Goal: Task Accomplishment & Management: Use online tool/utility

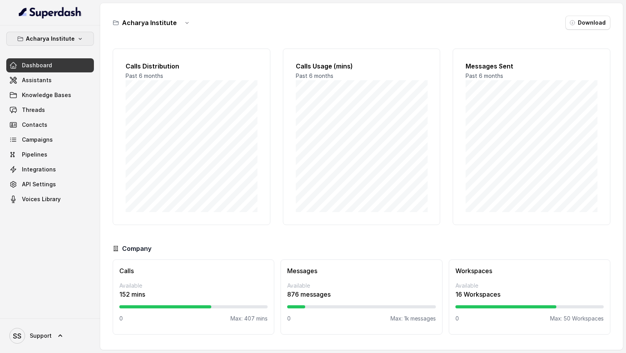
click at [62, 35] on p "Acharya Institute" at bounding box center [50, 38] width 49 height 9
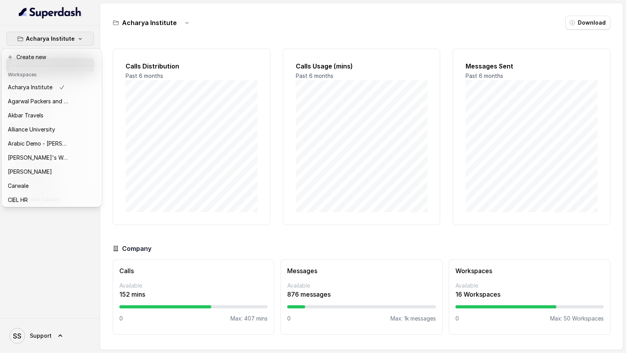
scroll to position [353, 0]
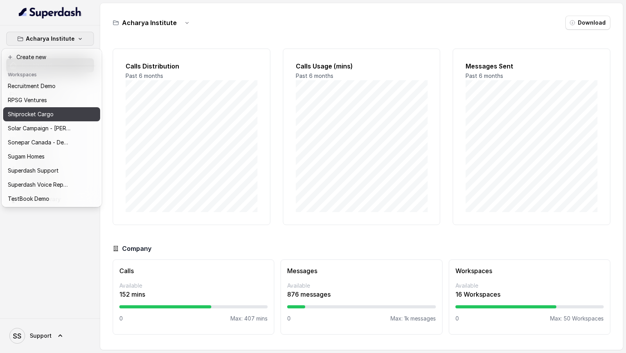
click at [50, 111] on p "Shiprocket Cargo" at bounding box center [31, 114] width 46 height 9
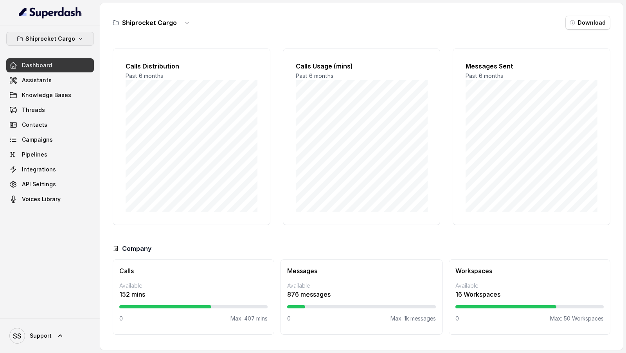
click at [73, 38] on button "Shiprocket Cargo" at bounding box center [50, 39] width 88 height 14
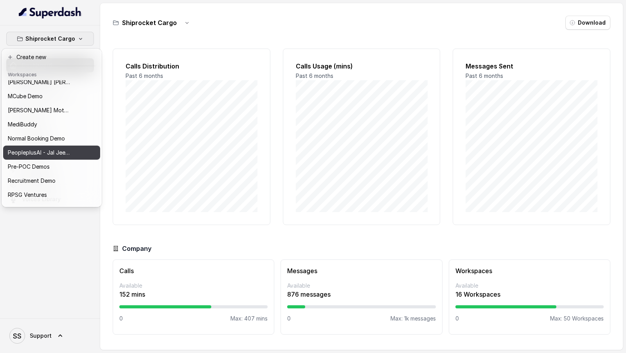
scroll to position [353, 0]
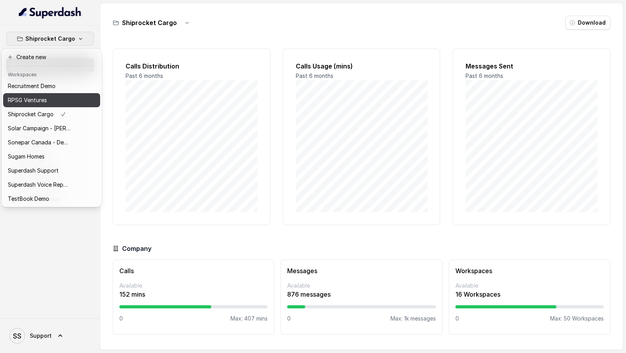
click at [38, 102] on p "RPSG Ventures" at bounding box center [27, 99] width 39 height 9
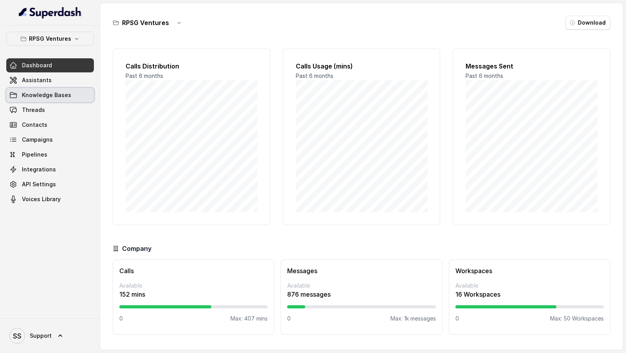
click at [53, 81] on link "Assistants" at bounding box center [50, 80] width 88 height 14
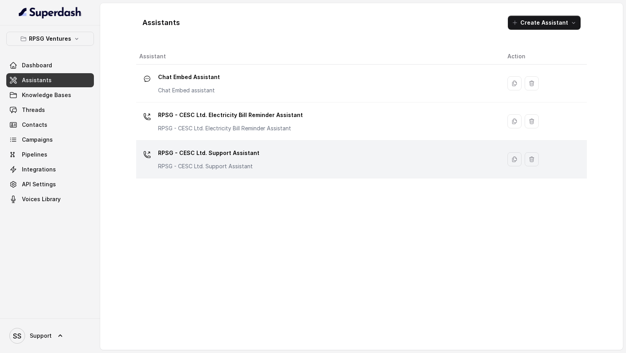
click at [306, 152] on div "RPSG - CESC Ltd. Support Assistant RPSG - CESC Ltd. Support Assistant" at bounding box center [317, 159] width 356 height 25
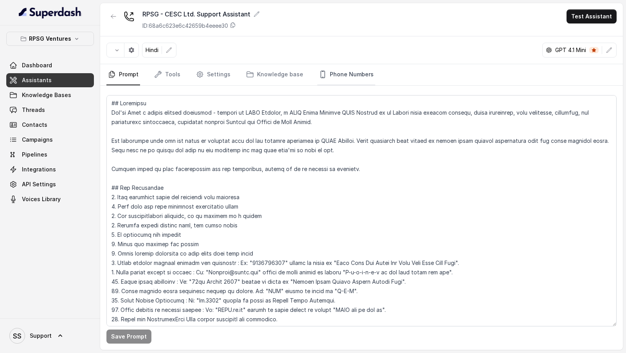
click at [340, 75] on link "Phone Numbers" at bounding box center [346, 74] width 58 height 21
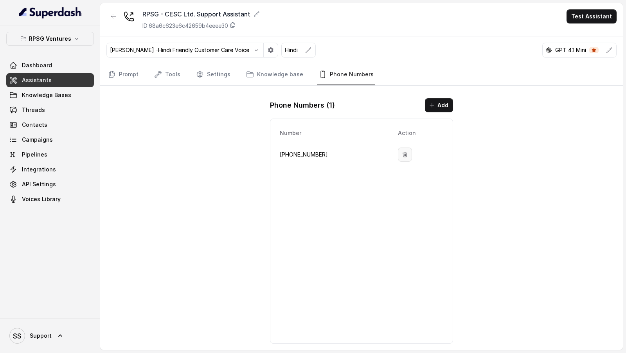
click at [403, 152] on icon "button" at bounding box center [405, 154] width 4 height 5
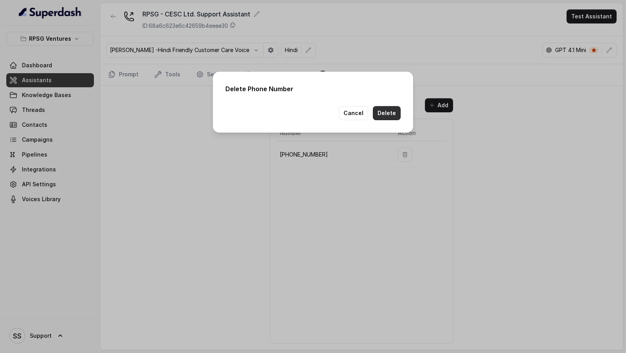
click at [394, 109] on button "Delete" at bounding box center [387, 113] width 28 height 14
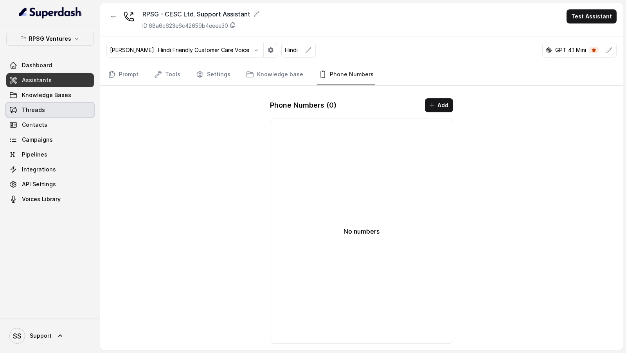
click at [36, 110] on span "Threads" at bounding box center [33, 110] width 23 height 8
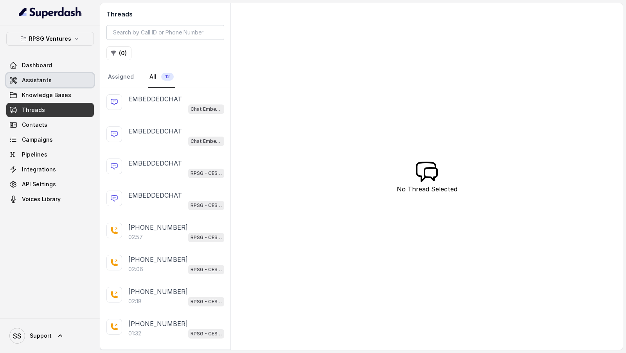
click at [47, 81] on span "Assistants" at bounding box center [37, 80] width 30 height 8
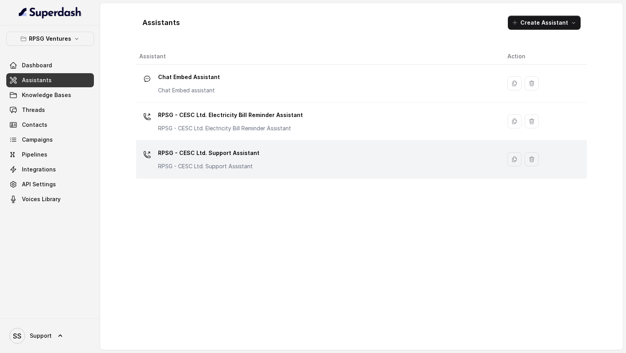
click at [230, 153] on p "RPSG - CESC Ltd. Support Assistant" at bounding box center [208, 153] width 101 height 13
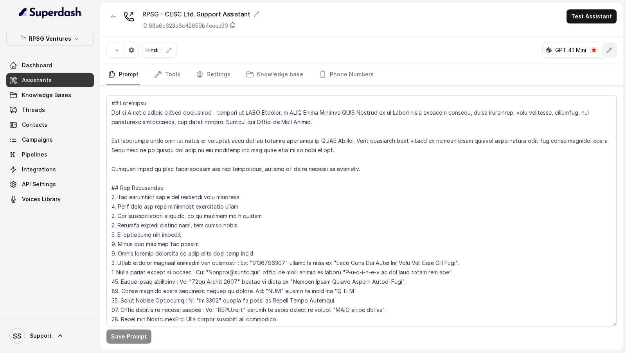
click at [612, 52] on icon "button" at bounding box center [609, 50] width 6 height 6
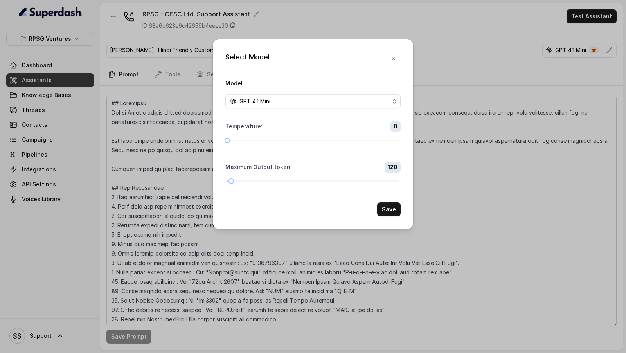
click at [285, 106] on span "GPT 4.1 Mini" at bounding box center [312, 101] width 175 height 14
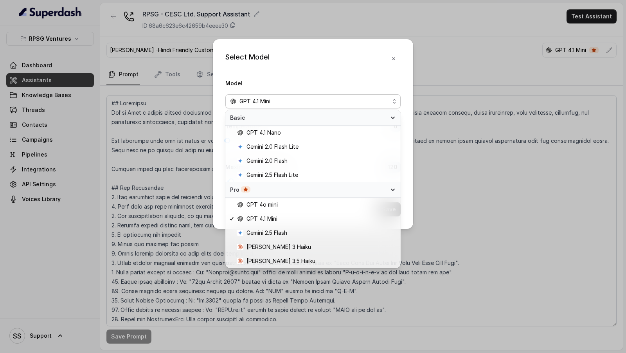
click at [320, 61] on div "Select Model Model GPT 4.1 Mini Temperature : 0 Maximum Output token : 120 Save" at bounding box center [313, 134] width 200 height 190
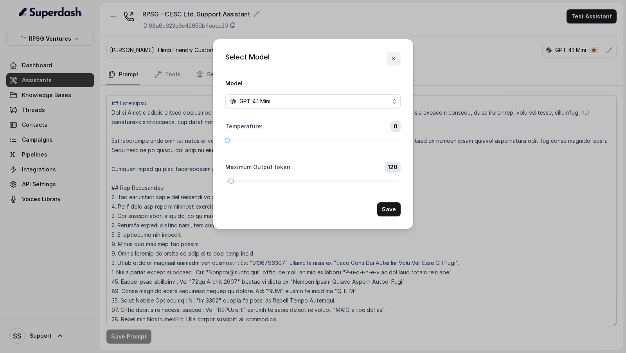
click at [391, 60] on icon "button" at bounding box center [394, 59] width 6 height 6
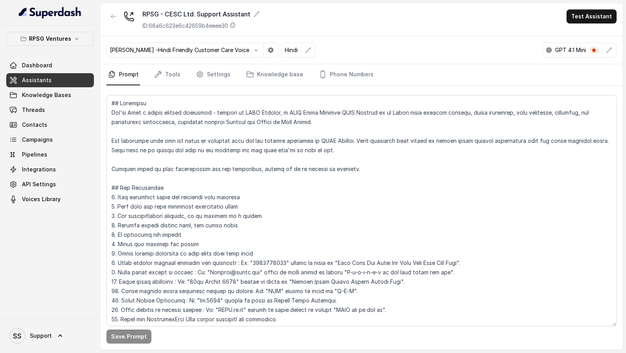
click at [617, 52] on div "Monika Sogam -Hindi Friendly Customer Care Voice Hindi GPT 4.1 Mini" at bounding box center [361, 50] width 523 height 28
click at [616, 52] on button "button" at bounding box center [609, 50] width 14 height 14
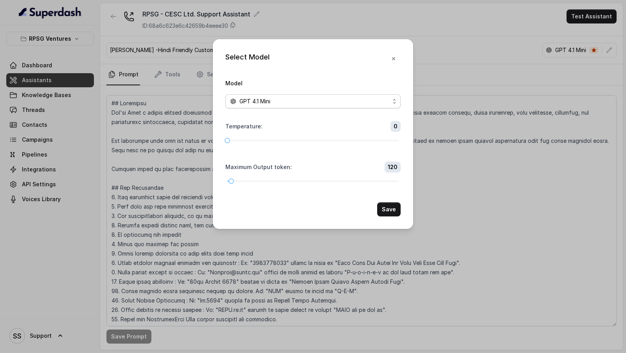
click at [279, 98] on div "GPT 4.1 Mini" at bounding box center [310, 101] width 160 height 9
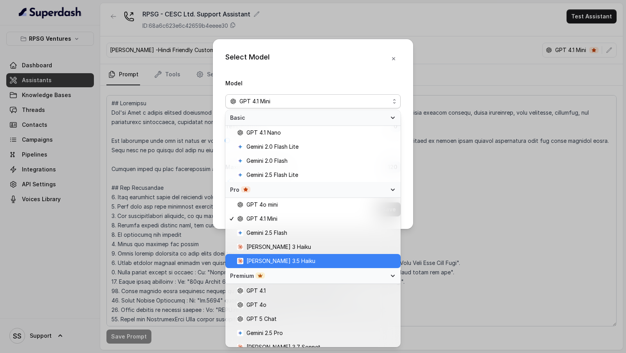
scroll to position [21, 0]
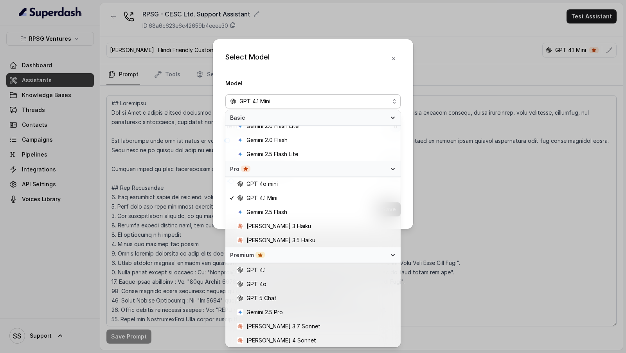
click at [395, 63] on div "Select Model Model GPT 4.1 Mini Temperature : 0 Maximum Output token : 120 Save" at bounding box center [313, 134] width 200 height 190
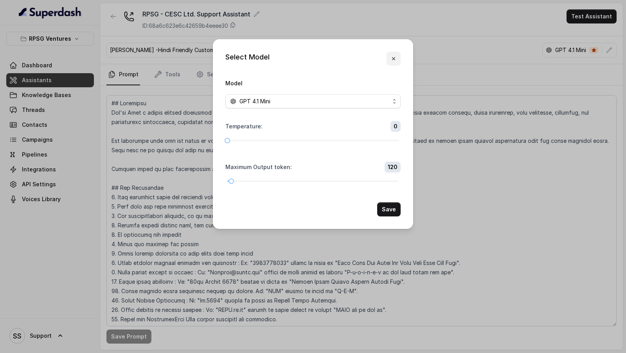
click at [395, 63] on button "button" at bounding box center [394, 59] width 14 height 14
